Goal: Use online tool/utility: Use online tool/utility

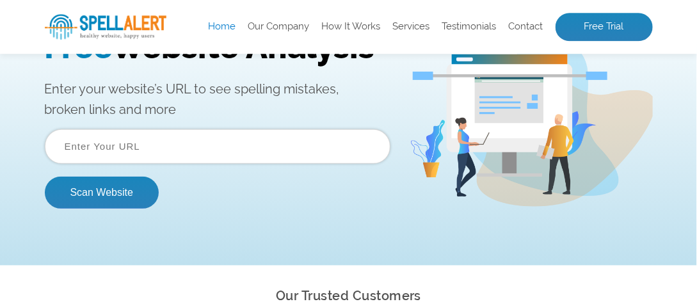
scroll to position [65, 0]
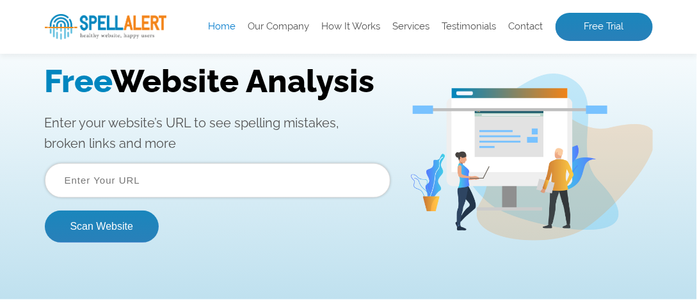
click at [101, 177] on input "text" at bounding box center [218, 180] width 346 height 35
paste input "[URL][DOMAIN_NAME][DOMAIN_NAME]"
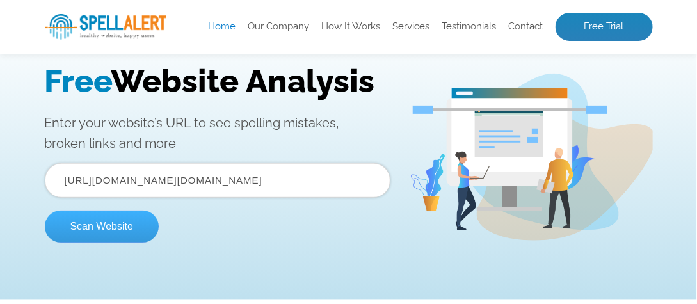
click at [87, 224] on button "Scan Website" at bounding box center [102, 226] width 114 height 32
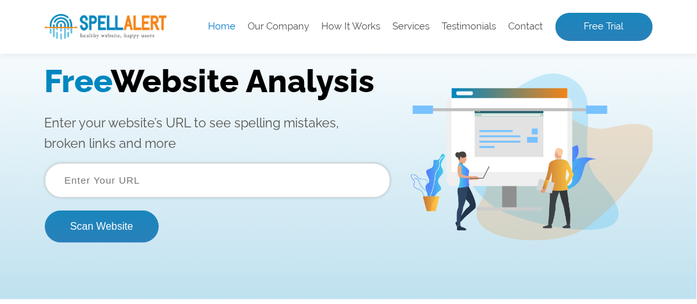
scroll to position [0, 0]
click at [95, 182] on input "text" at bounding box center [218, 180] width 346 height 35
paste input "[URL][DOMAIN_NAME]"
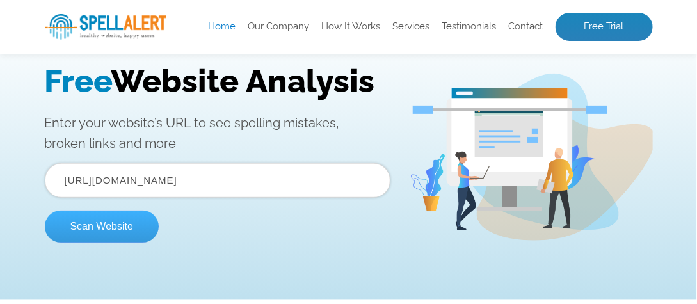
type input "[URL][DOMAIN_NAME]"
click at [92, 224] on button "Scan Website" at bounding box center [102, 226] width 114 height 32
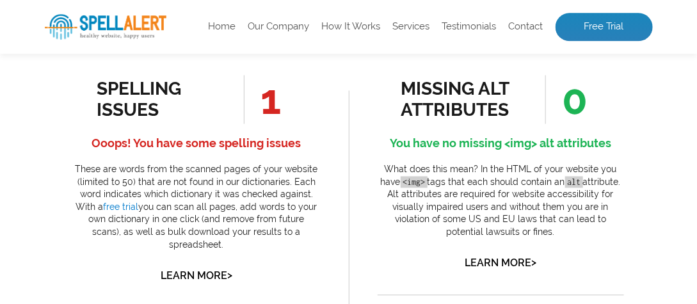
scroll to position [724, 0]
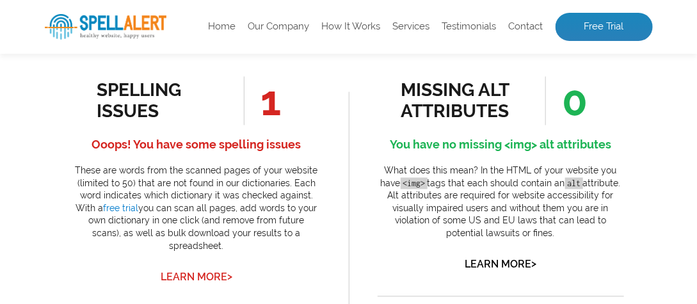
click at [197, 271] on link "Learn More >" at bounding box center [197, 277] width 72 height 12
click at [197, 261] on div "spelling issues These are words from the scanned pages of your website that are…" at bounding box center [348, 152] width 697 height 304
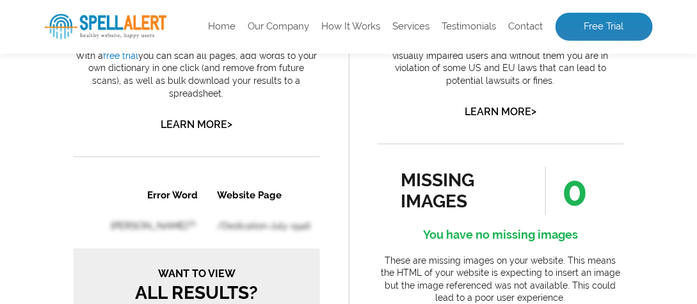
scroll to position [922, 0]
